Goal: Task Accomplishment & Management: Manage account settings

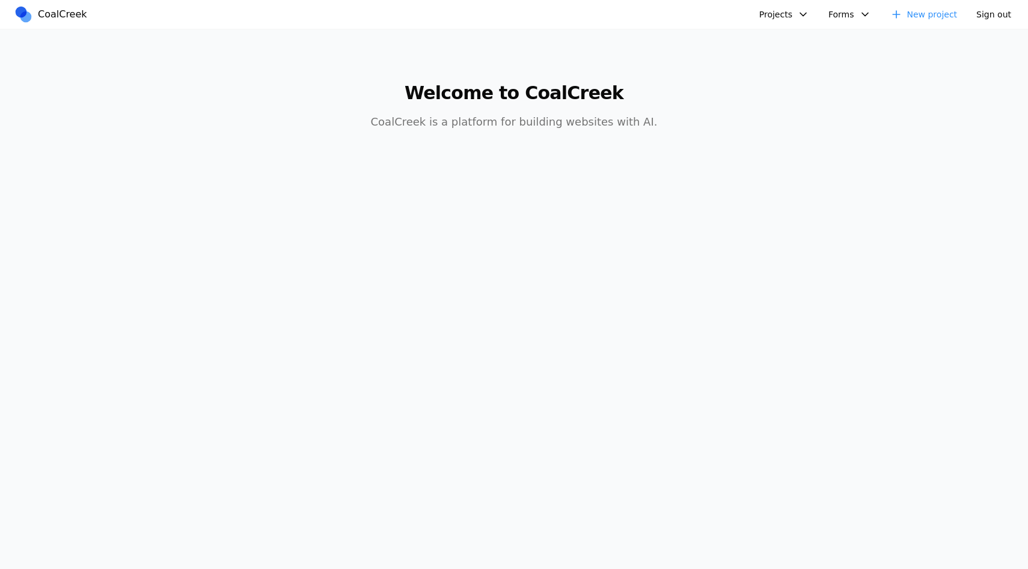
click at [772, 23] on button "Projects" at bounding box center [784, 14] width 64 height 19
click at [779, 38] on link "AIC - Coal Creek Version" at bounding box center [817, 42] width 112 height 20
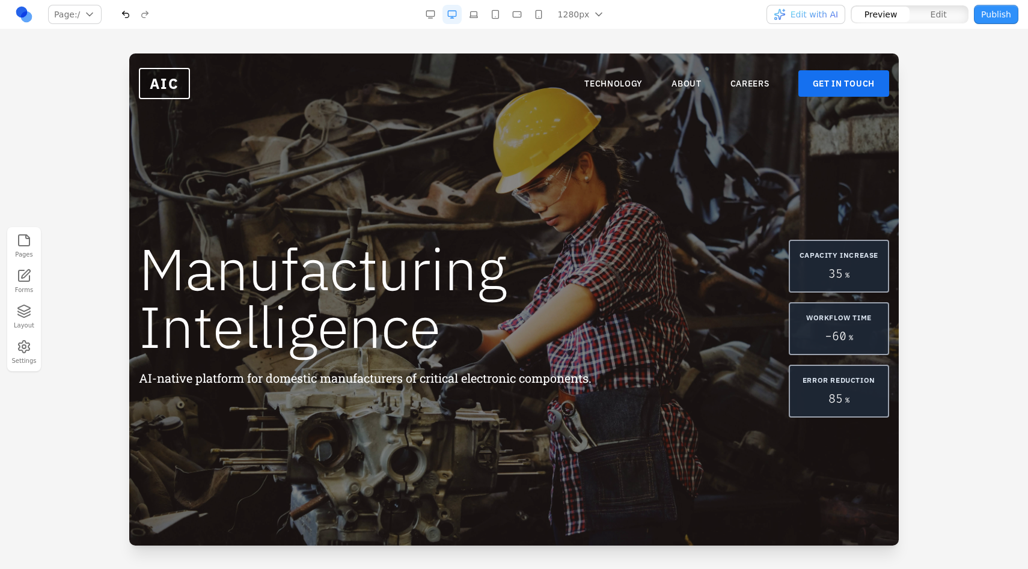
click at [19, 10] on link at bounding box center [23, 14] width 19 height 19
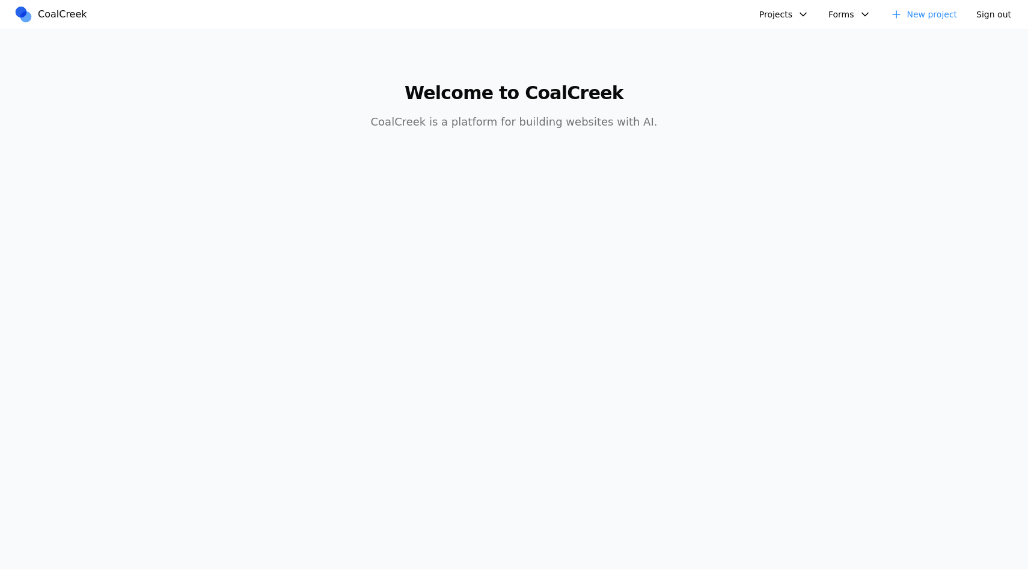
click at [999, 16] on button "Sign out" at bounding box center [993, 14] width 49 height 19
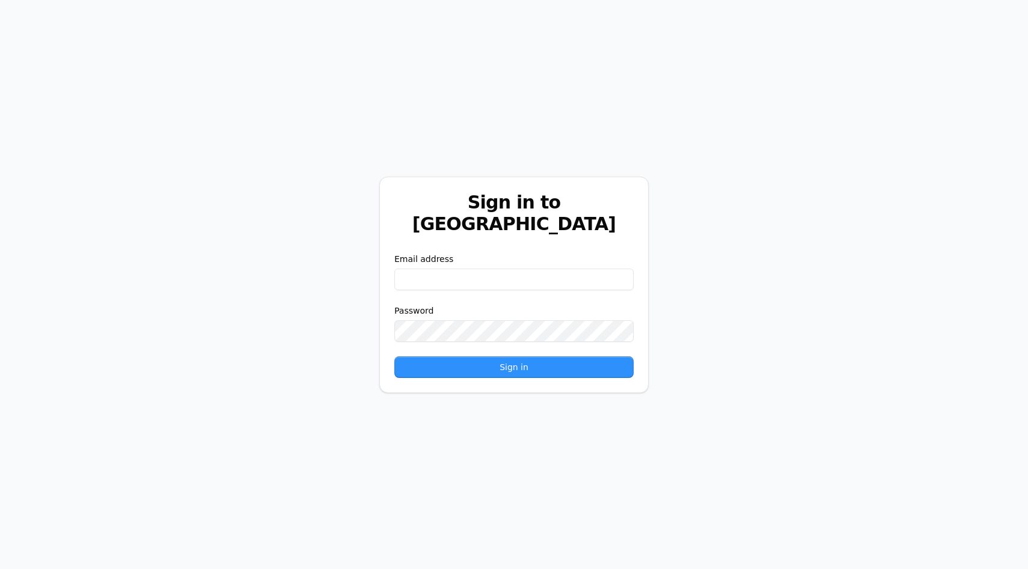
click at [470, 272] on input "email" at bounding box center [513, 280] width 239 height 22
type input "**********"
click at [394, 357] on button "Sign in" at bounding box center [513, 368] width 239 height 22
